Goal: Transaction & Acquisition: Purchase product/service

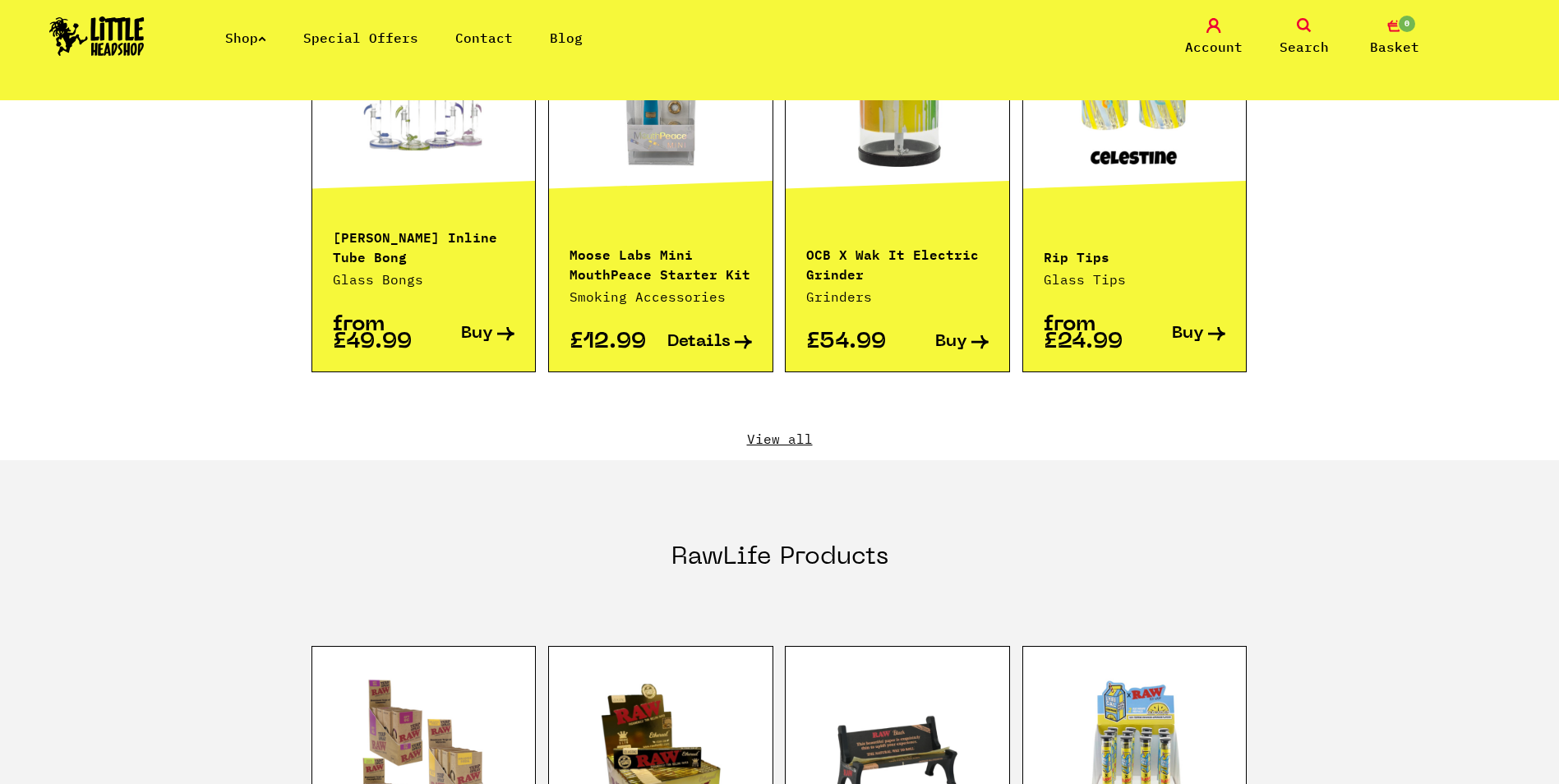
scroll to position [1725, 0]
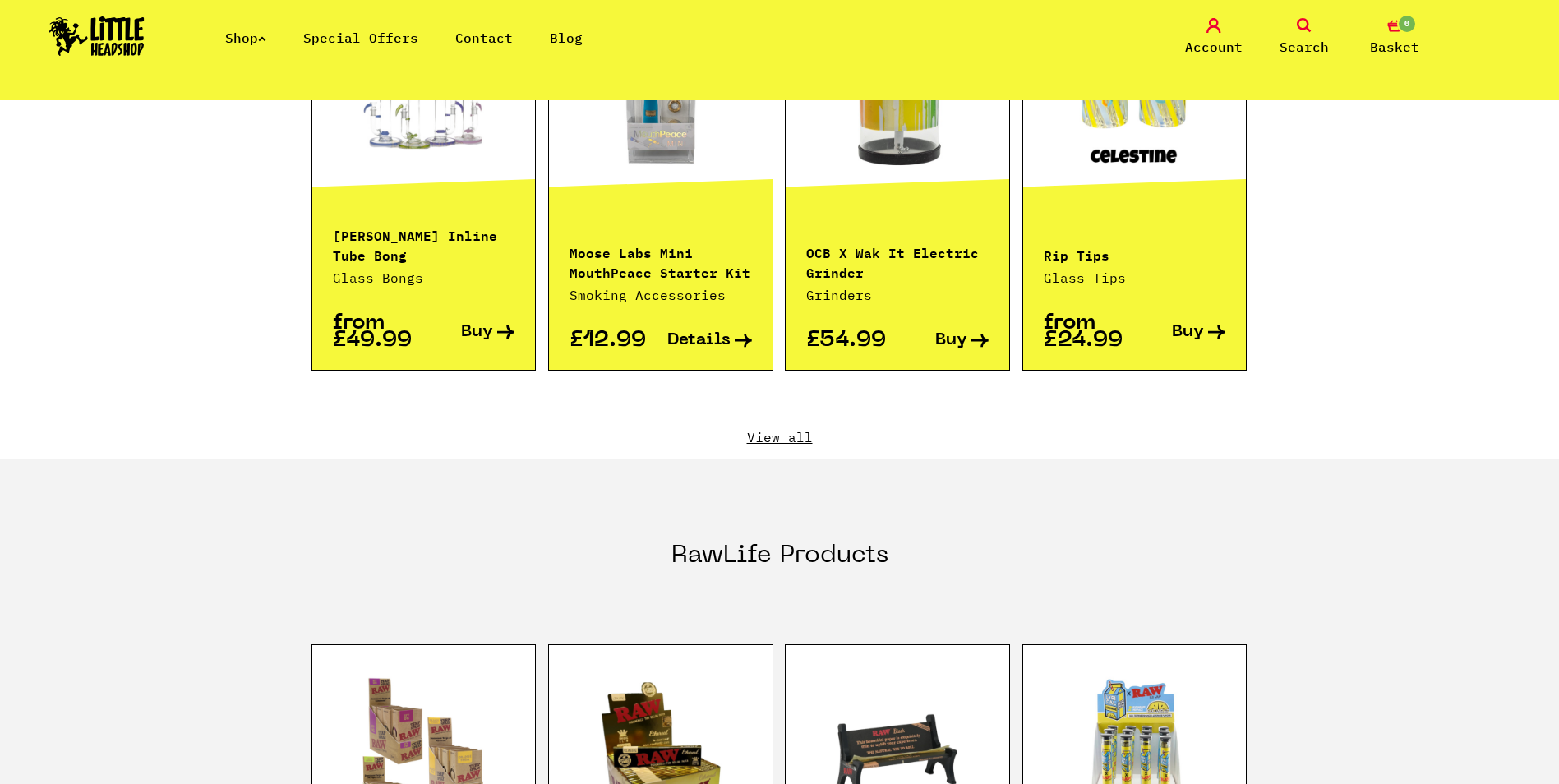
click at [801, 428] on link "View all" at bounding box center [780, 437] width 937 height 18
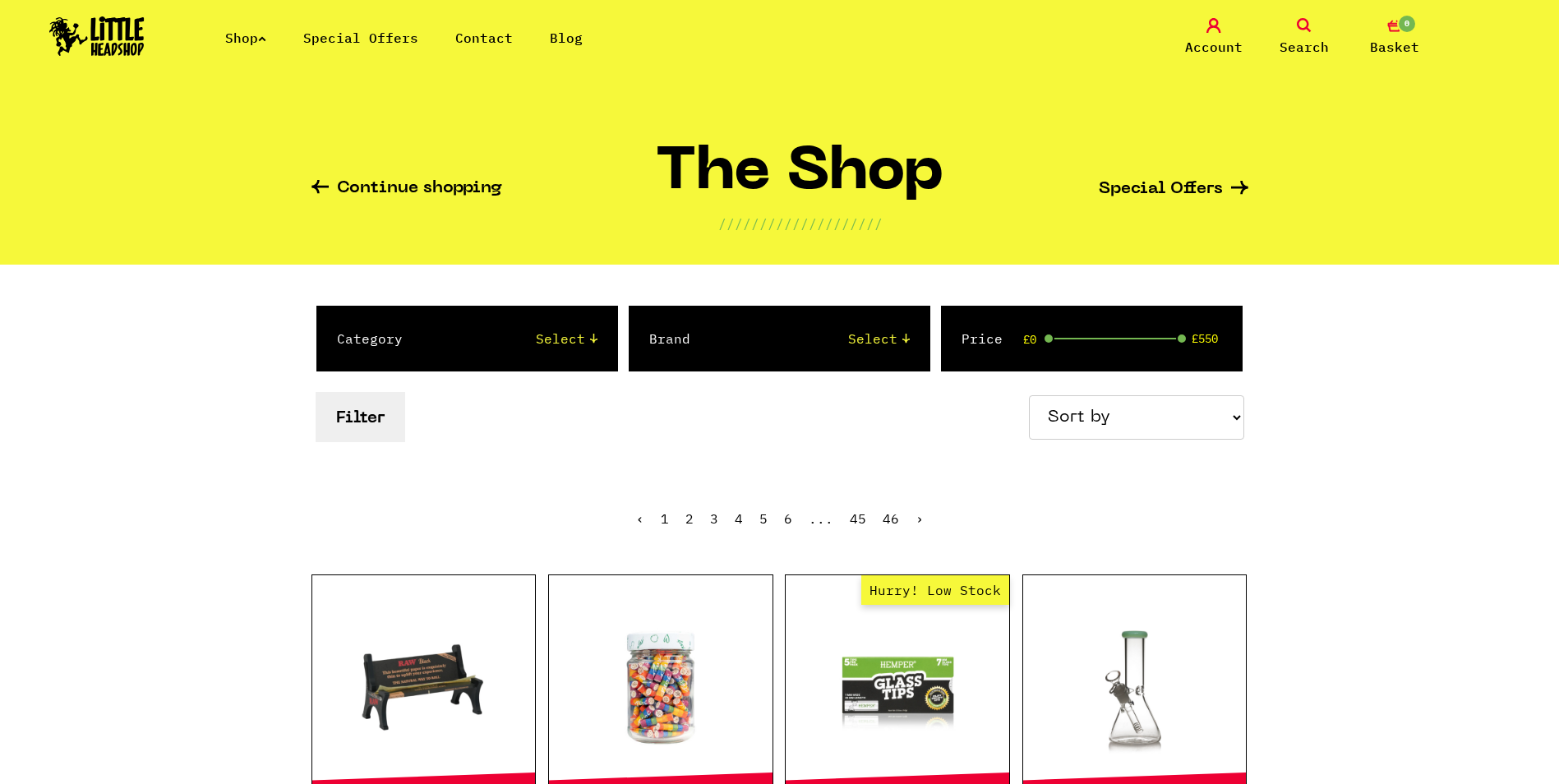
click at [1198, 410] on select "Sort by Price - Low to High Price - High to Low Newest Products" at bounding box center [1136, 417] width 215 height 44
select select "newest"
click at [1032, 395] on select "Sort by Price - Low to High Price - High to Low Newest Products" at bounding box center [1136, 417] width 215 height 44
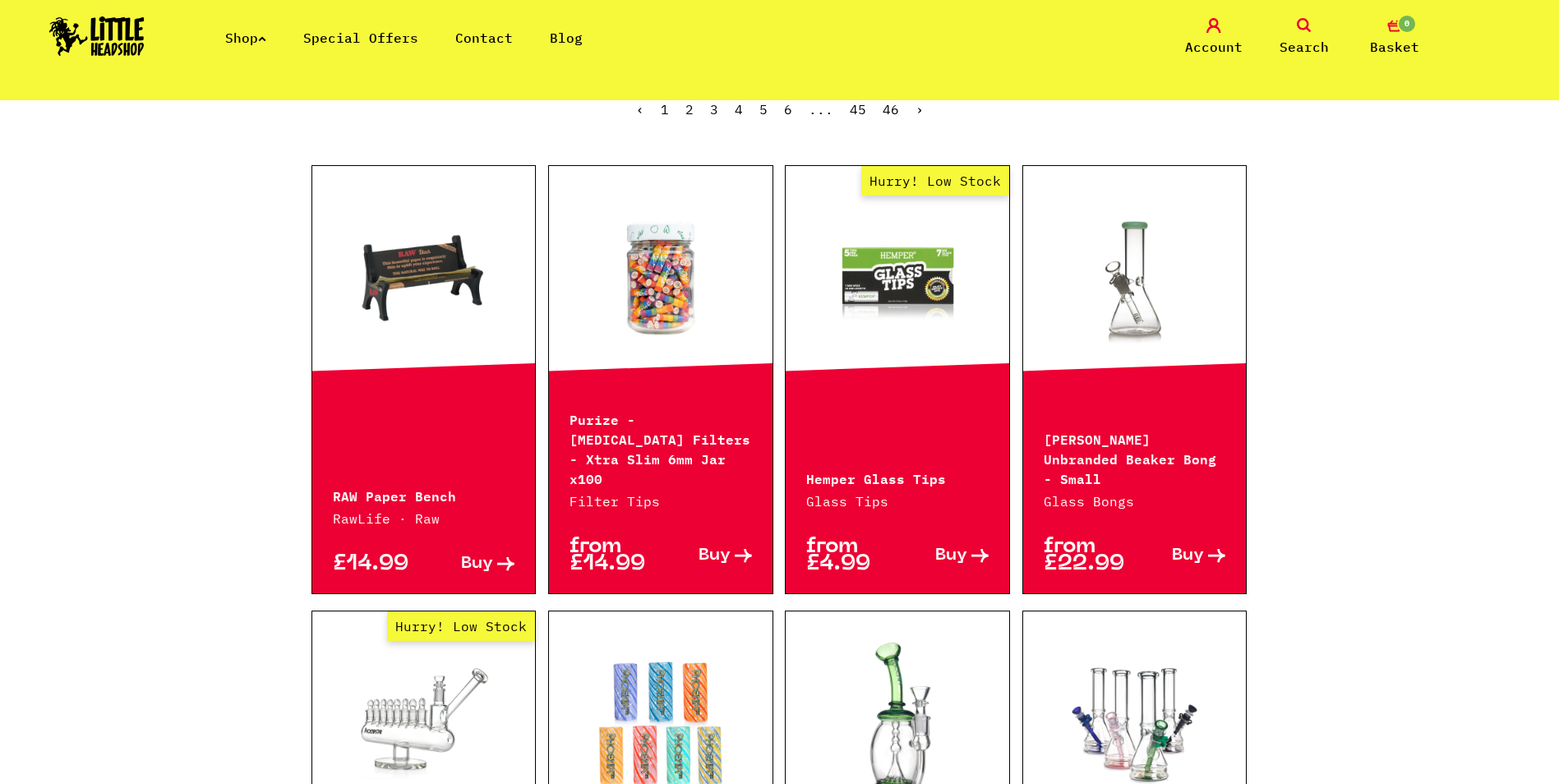
scroll to position [411, 0]
